Goal: Information Seeking & Learning: Compare options

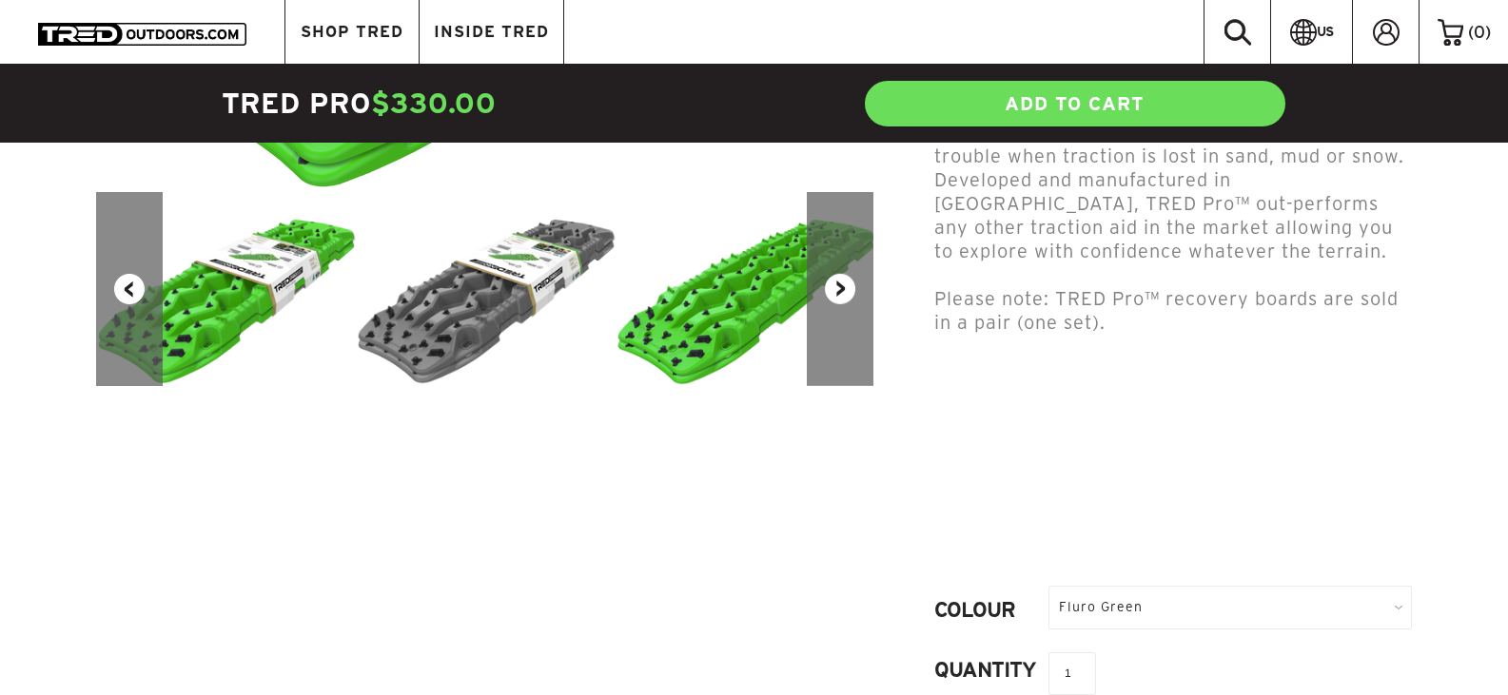
scroll to position [579, 0]
click at [1213, 585] on div "Fluro Green" at bounding box center [1229, 606] width 363 height 43
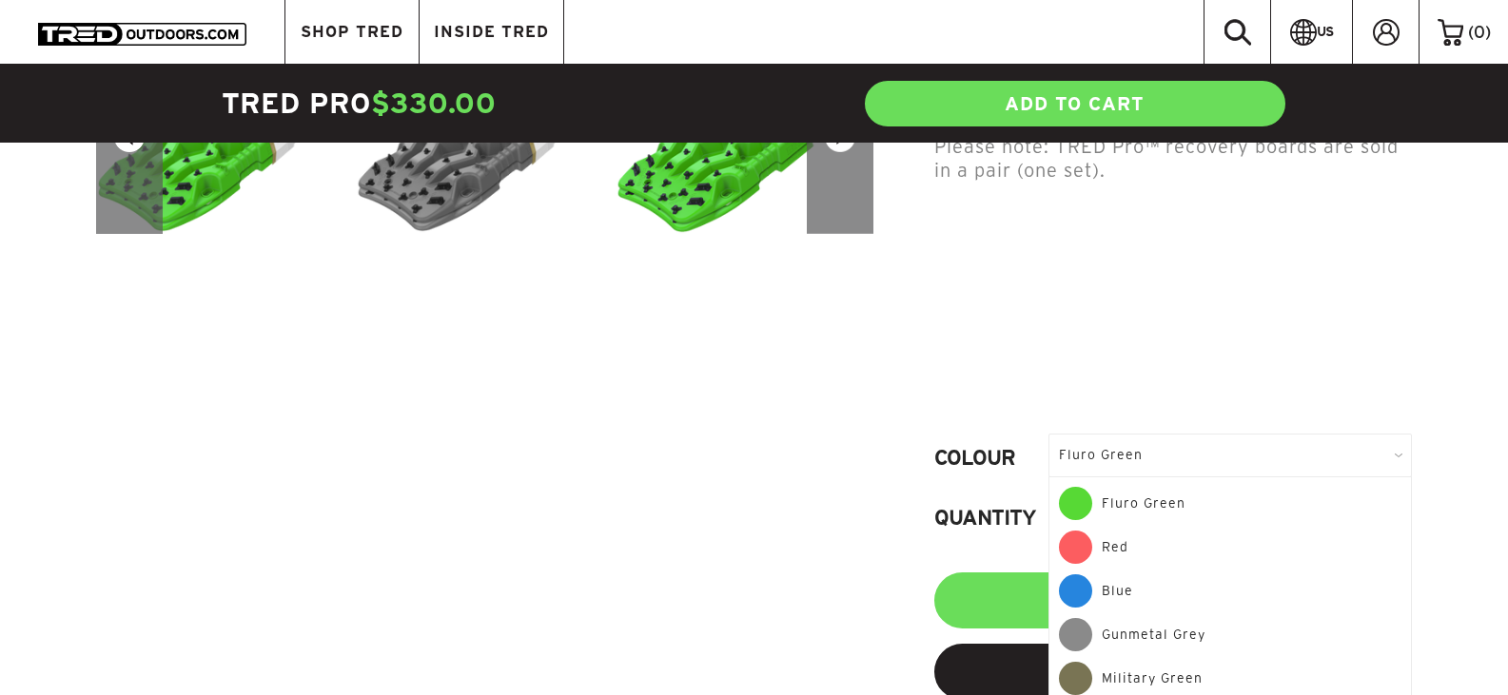
scroll to position [732, 0]
click at [1154, 617] on div "Gunmetal Grey" at bounding box center [1230, 639] width 342 height 44
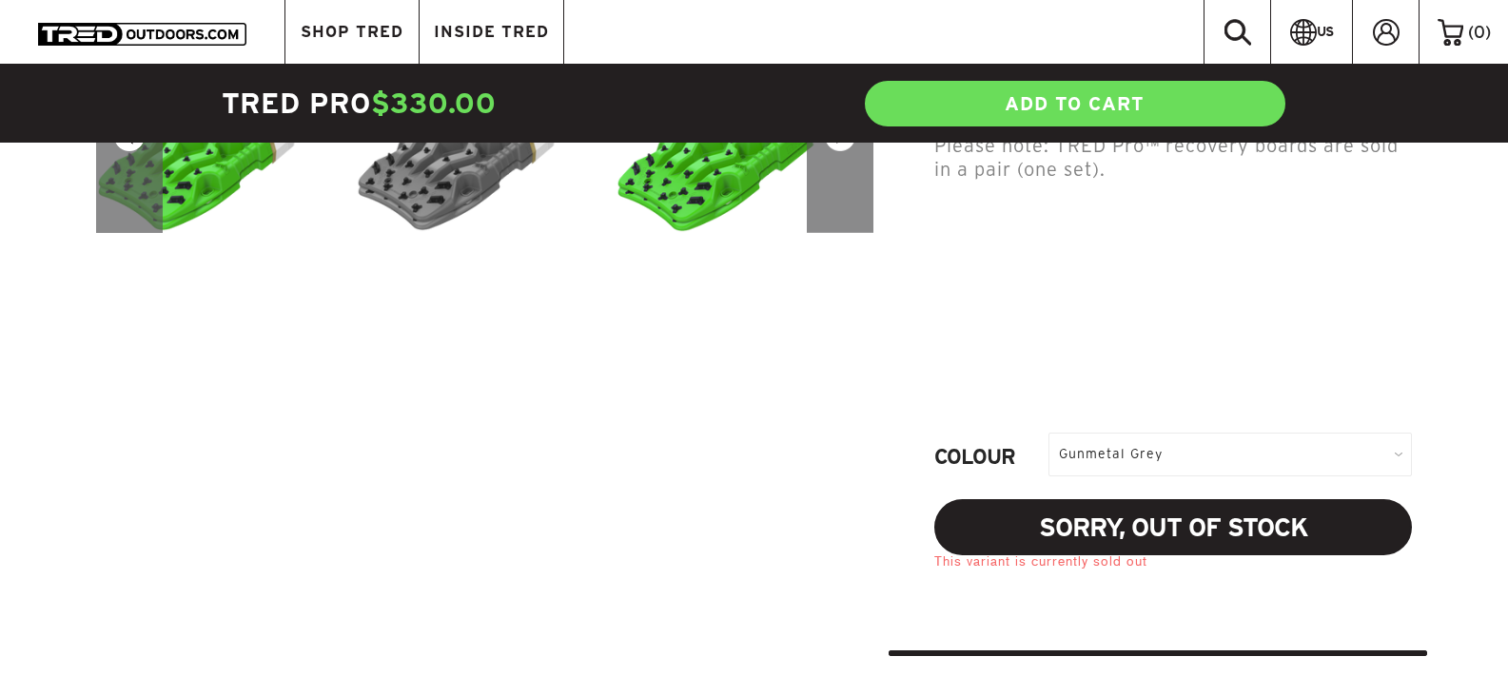
click at [1244, 433] on div "Gunmetal Grey" at bounding box center [1229, 454] width 363 height 43
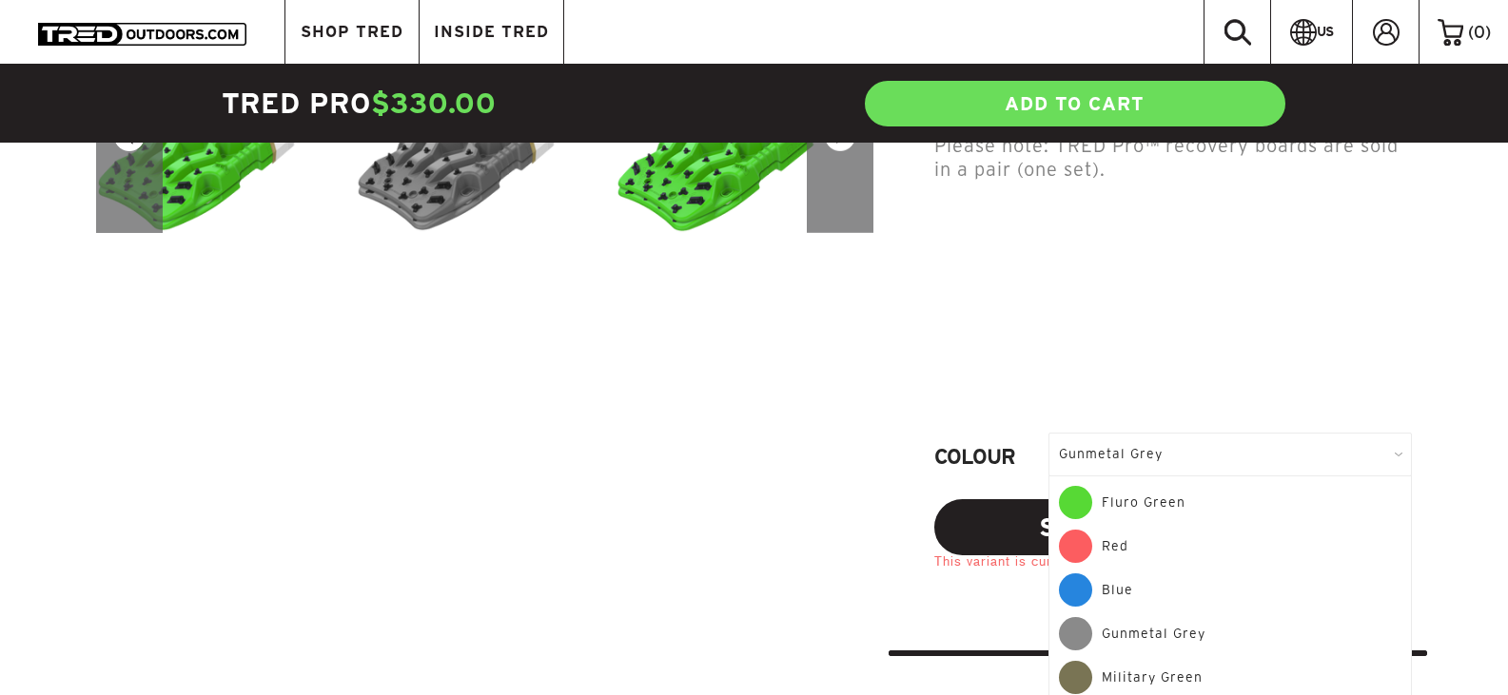
click at [1094, 661] on div "Military Green" at bounding box center [1230, 677] width 342 height 33
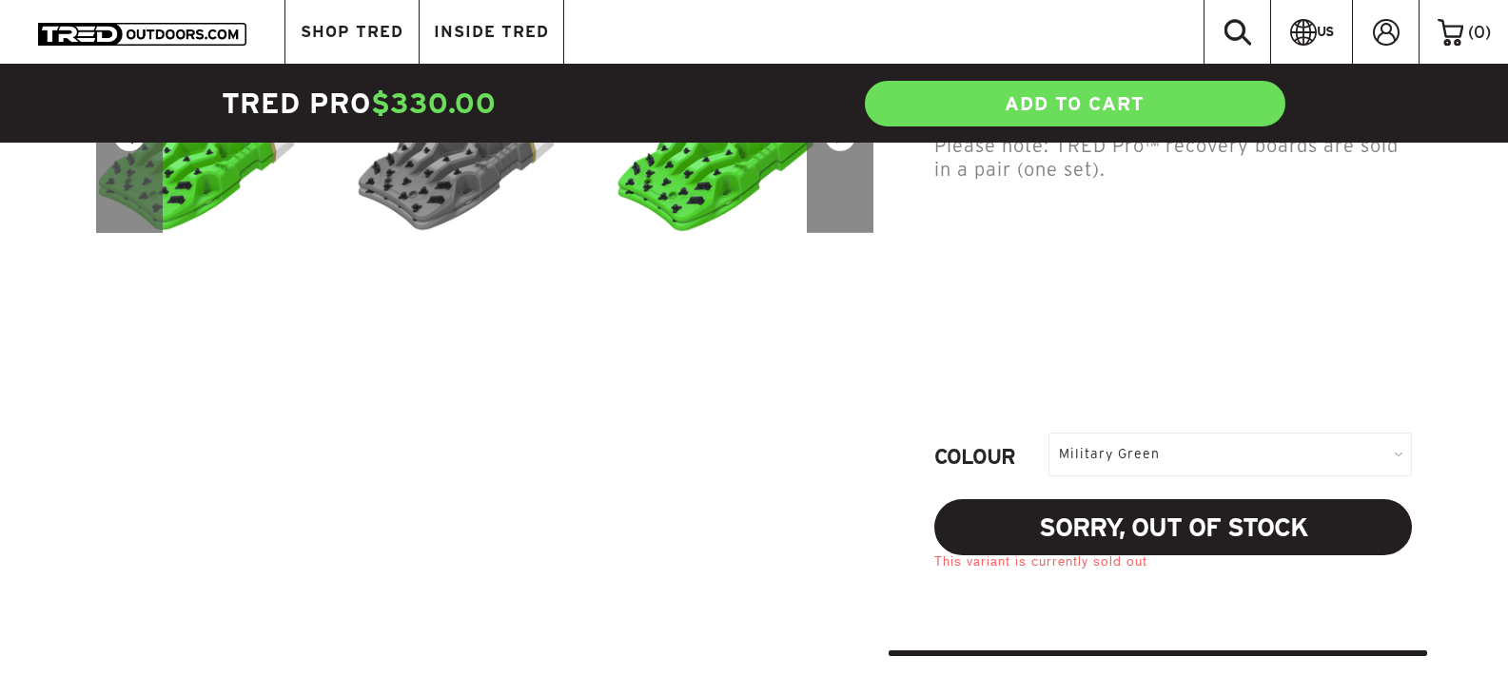
click at [1212, 433] on div "Military Green" at bounding box center [1229, 454] width 363 height 43
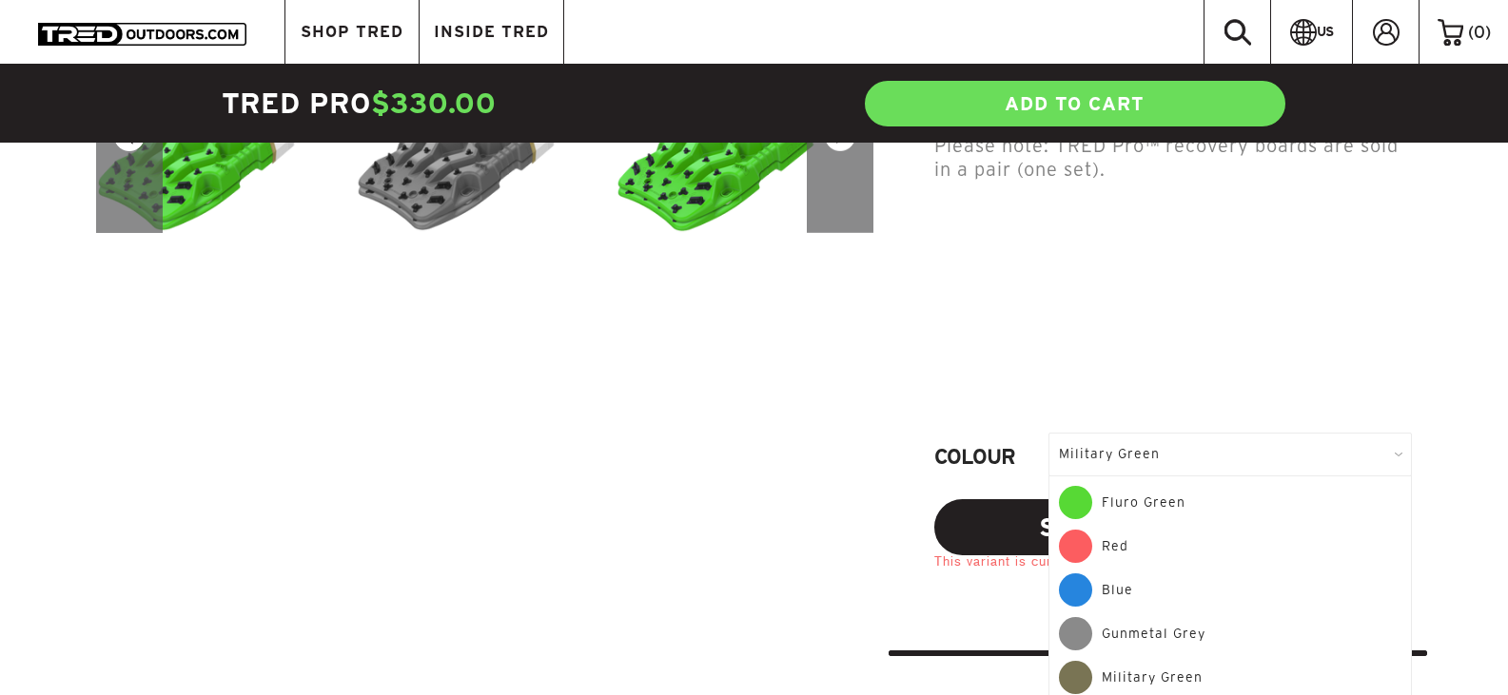
click at [1144, 530] on div "Red" at bounding box center [1230, 552] width 342 height 44
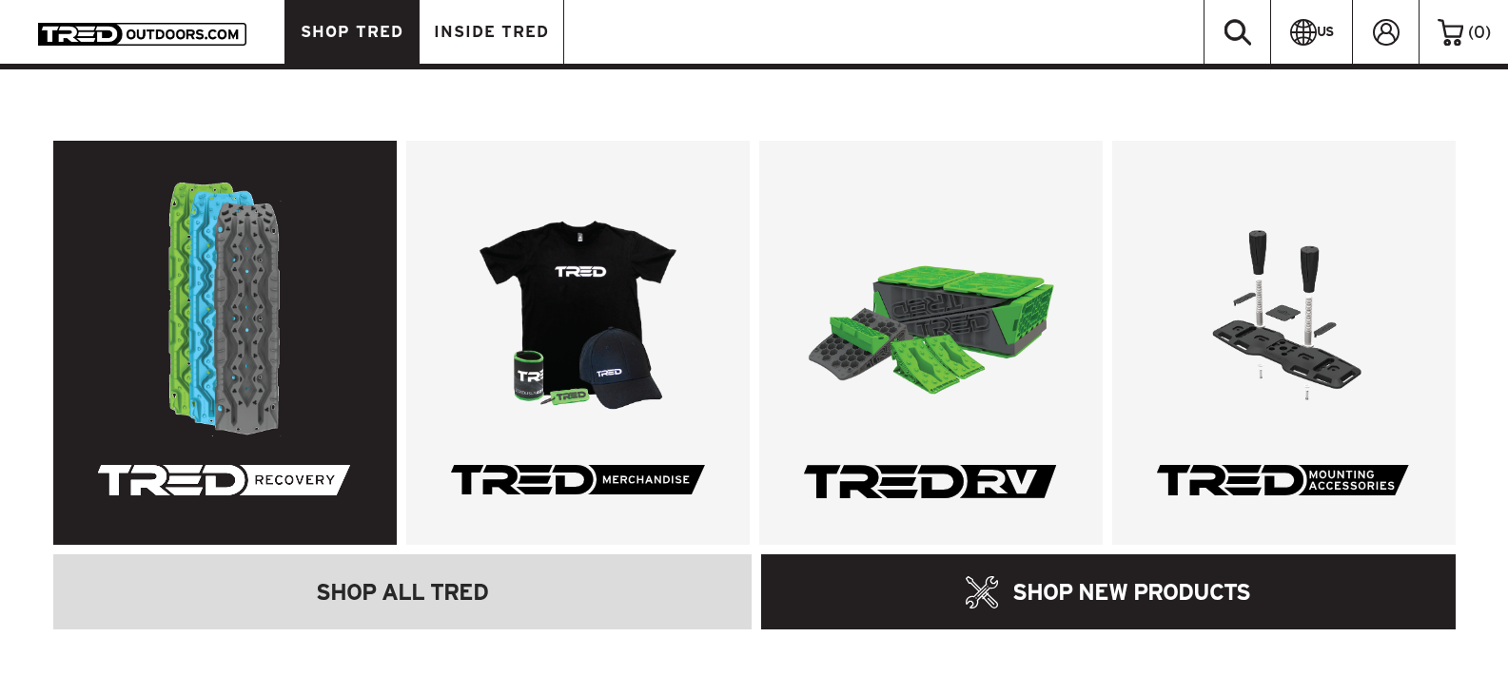
click at [293, 293] on link at bounding box center [224, 343] width 343 height 404
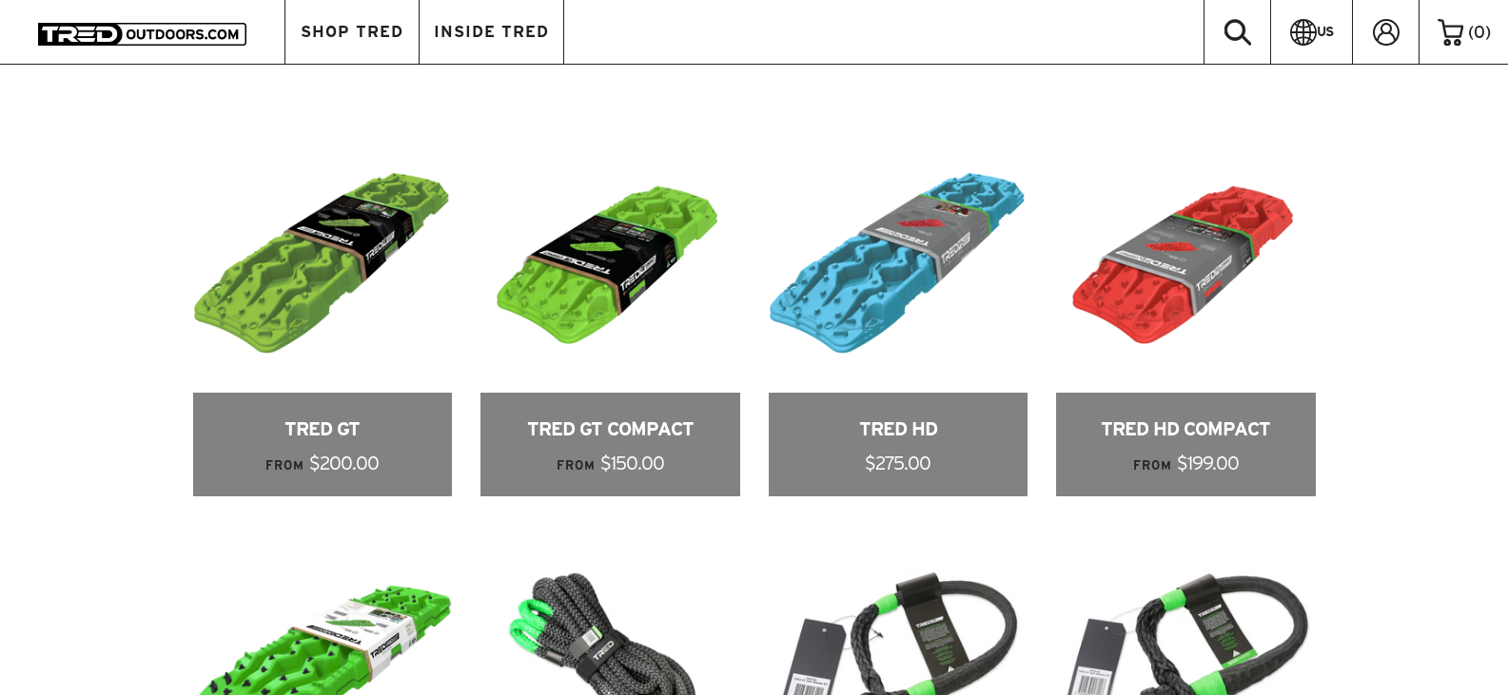
scroll to position [856, 0]
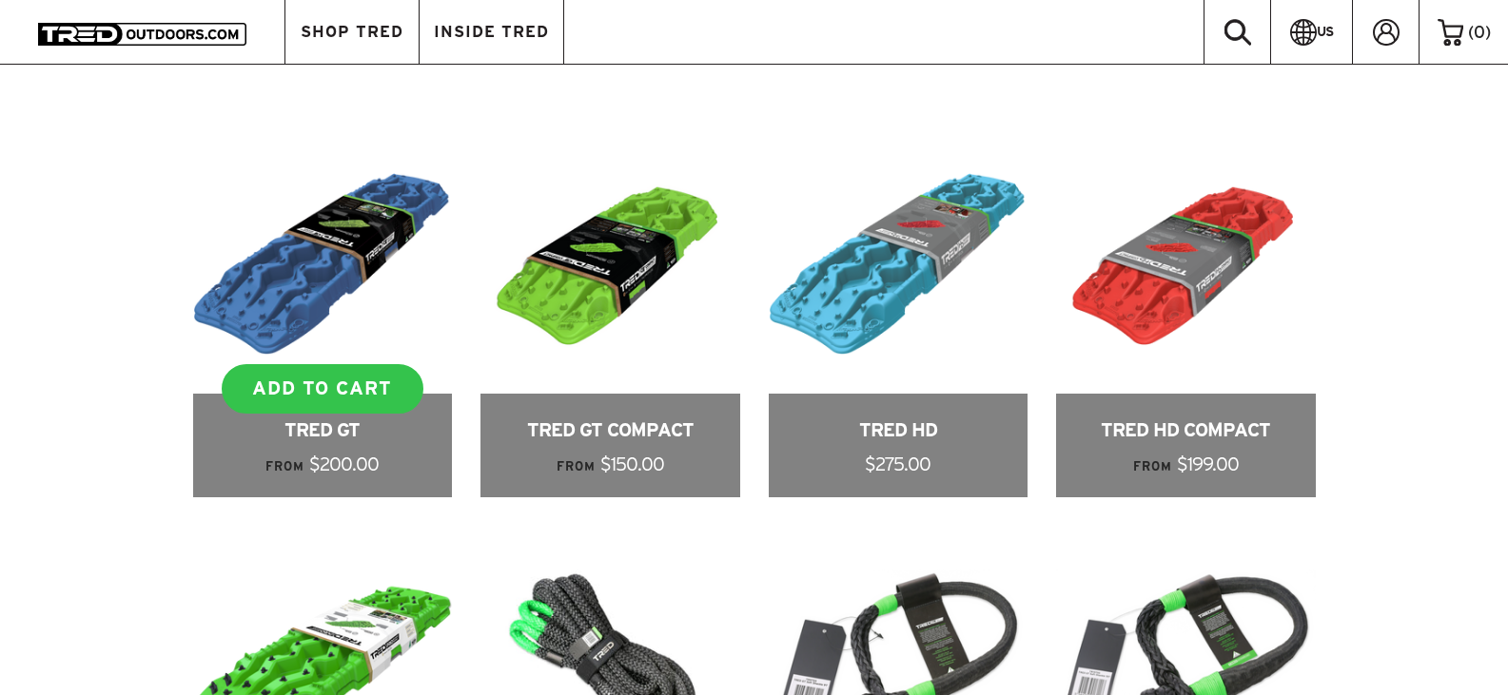
click at [290, 231] on link at bounding box center [323, 316] width 260 height 362
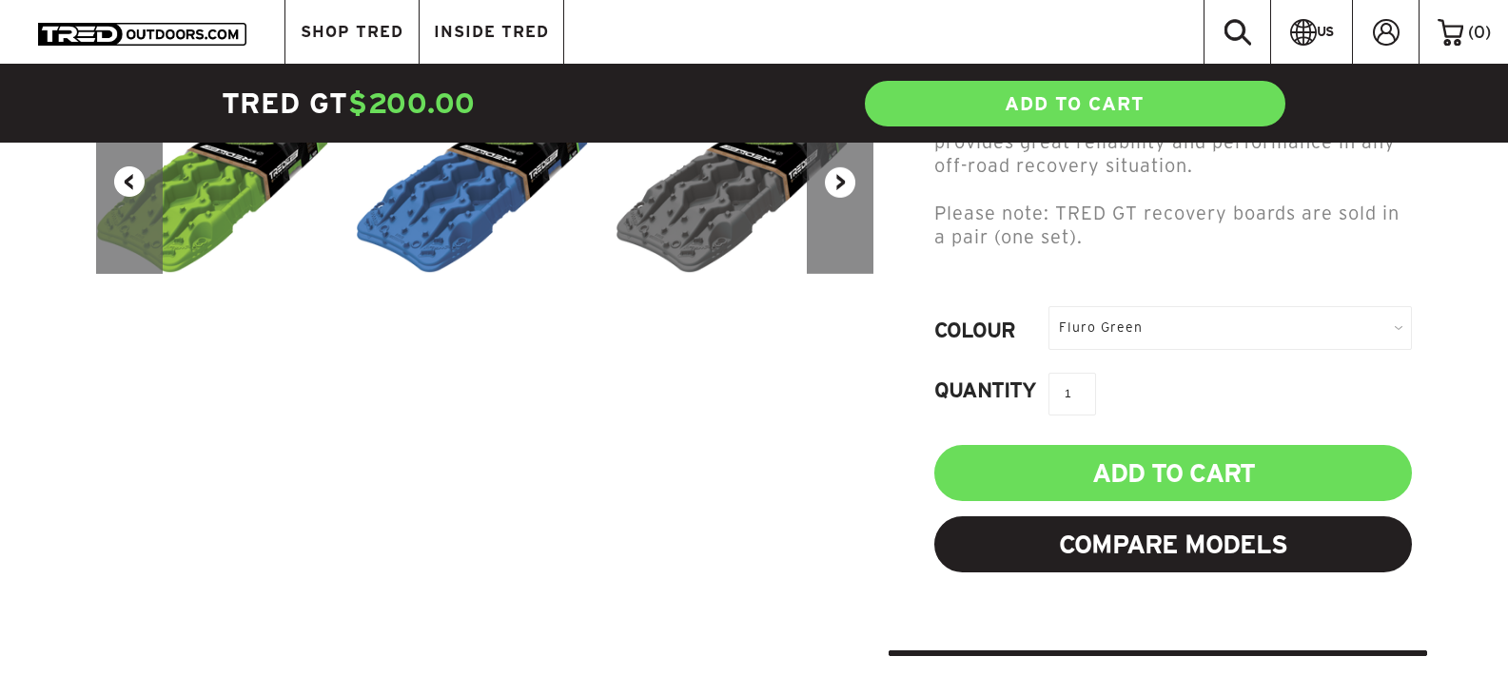
scroll to position [637, 0]
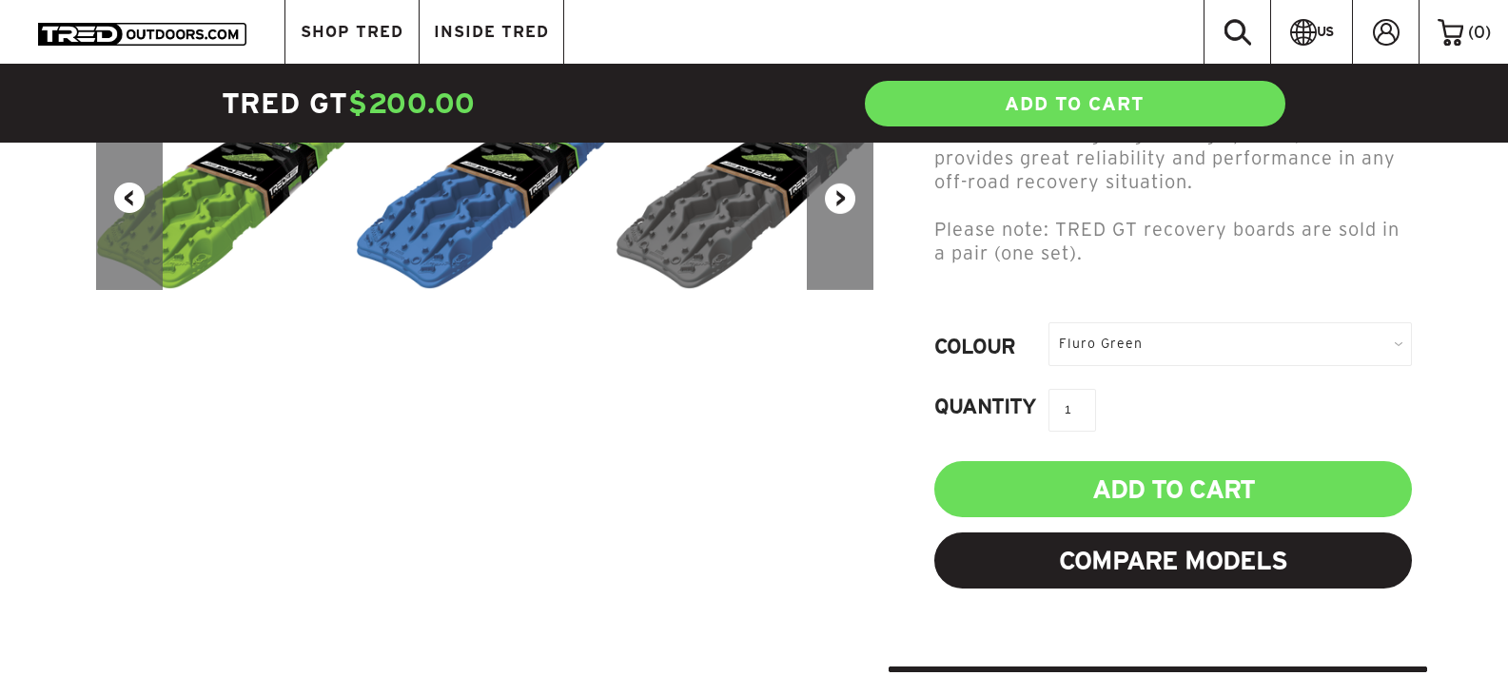
click at [1125, 281] on div "TRED GT $200.00 USD 0.0 star rating Write a review 0 Reviews Includes: Free set…" at bounding box center [1158, 155] width 538 height 1036
click at [1125, 323] on div "Fluro Green" at bounding box center [1229, 344] width 363 height 43
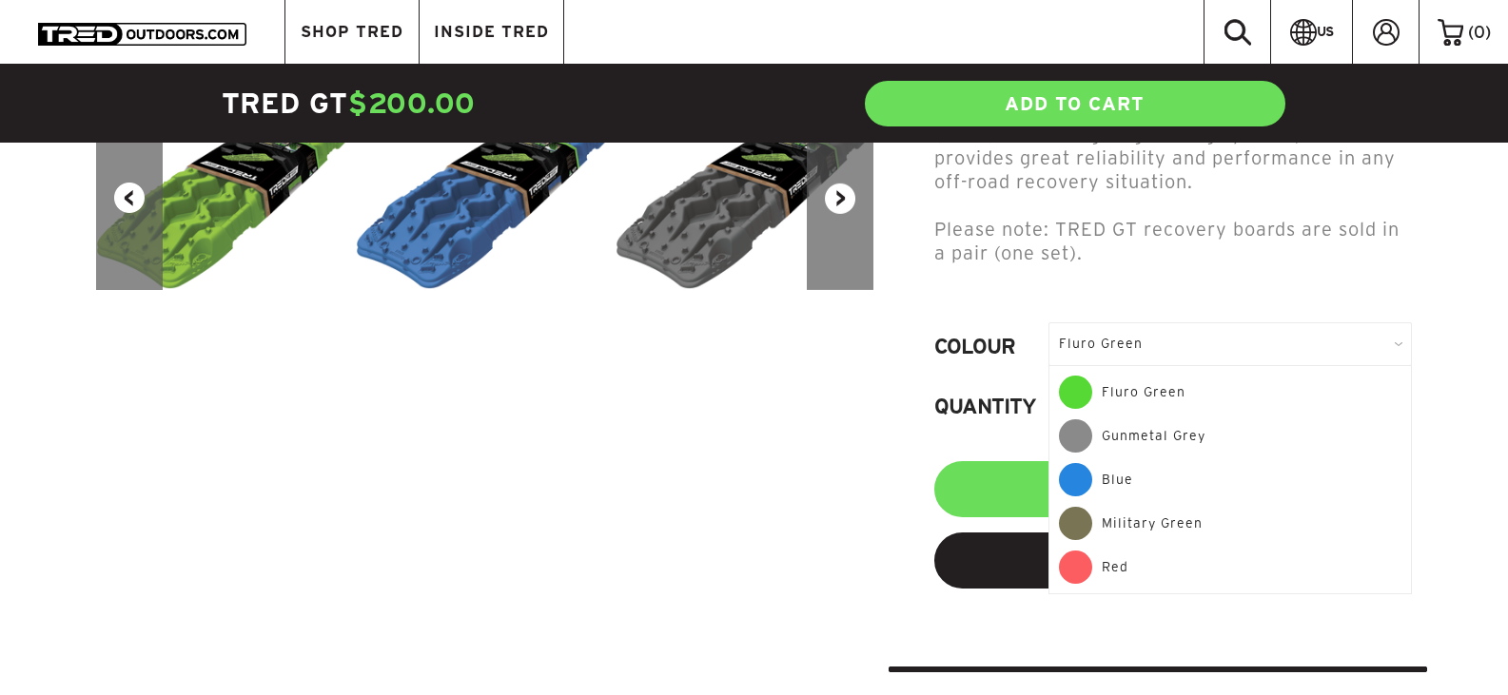
click at [1122, 420] on div "Gunmetal Grey" at bounding box center [1230, 442] width 342 height 44
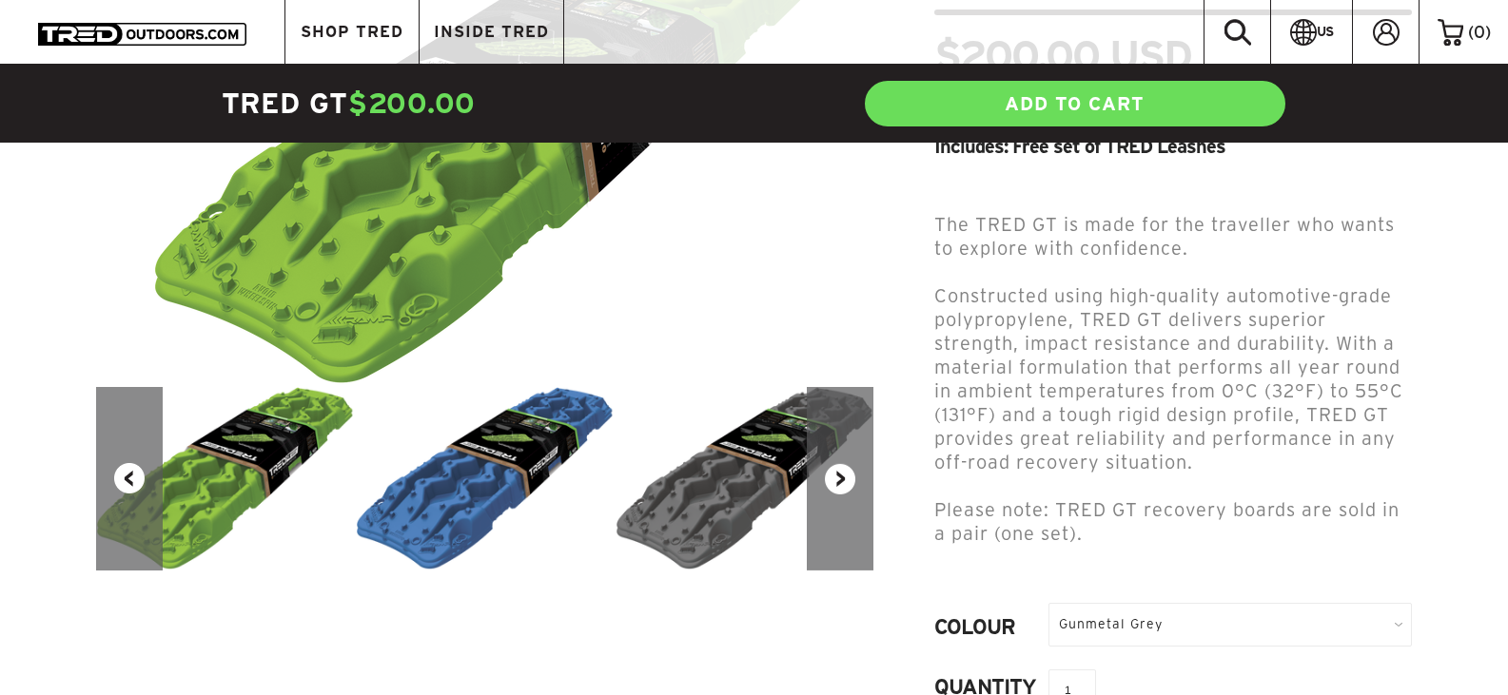
scroll to position [345, 0]
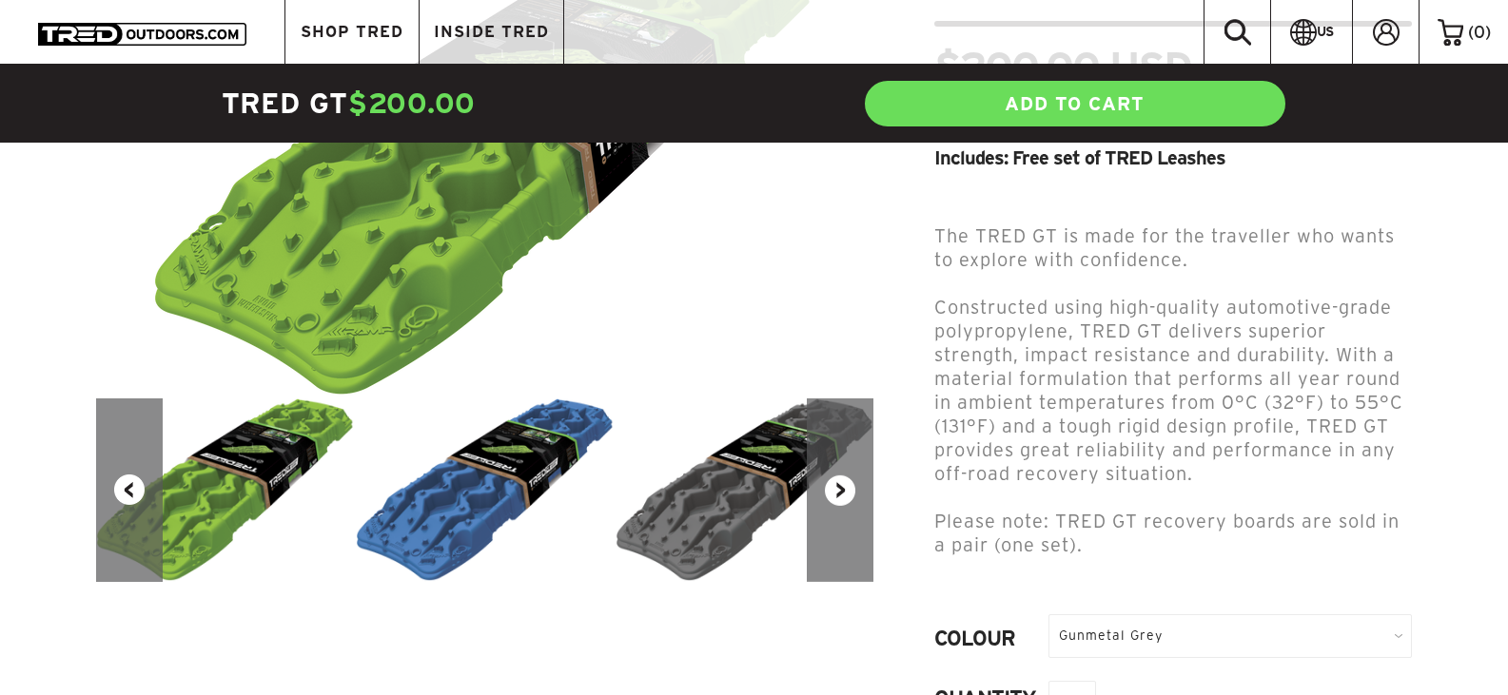
click at [765, 463] on img at bounding box center [746, 491] width 260 height 184
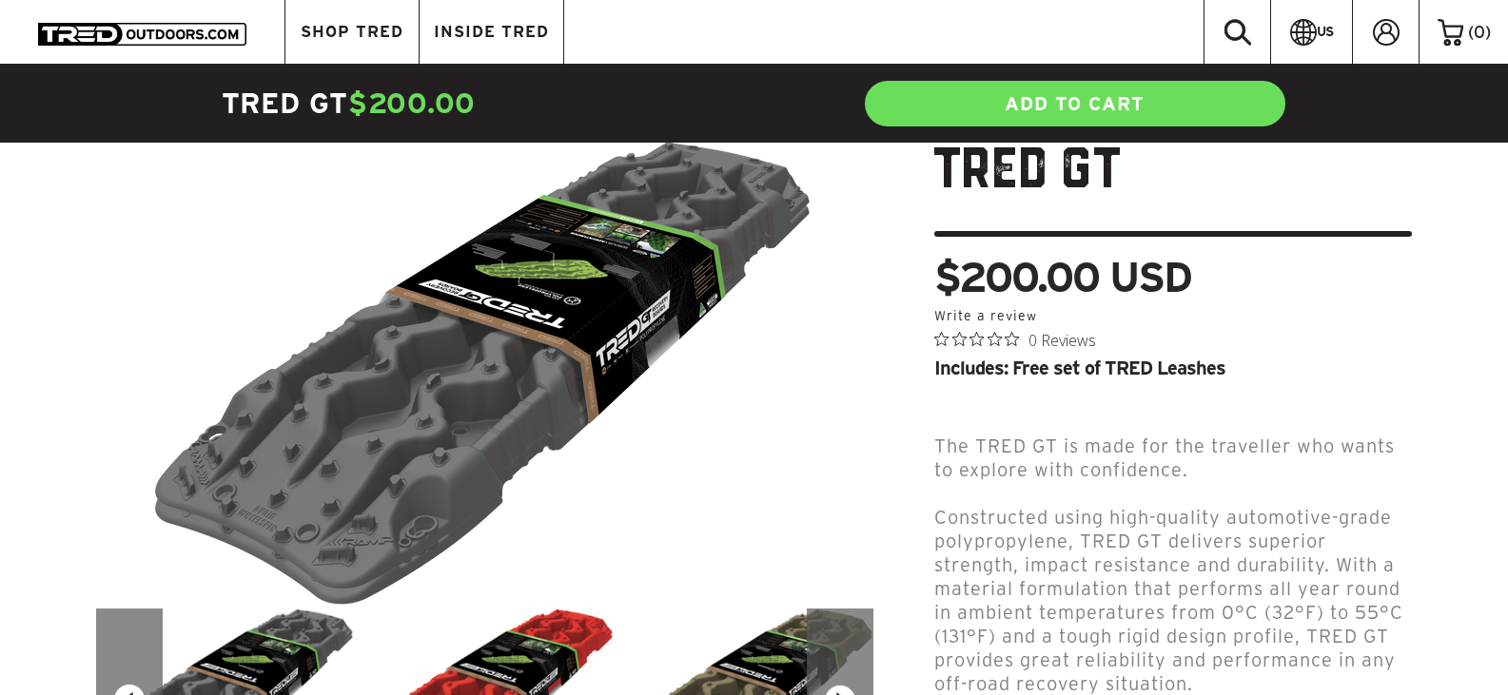
scroll to position [126, 0]
